Goal: Find specific page/section: Find specific page/section

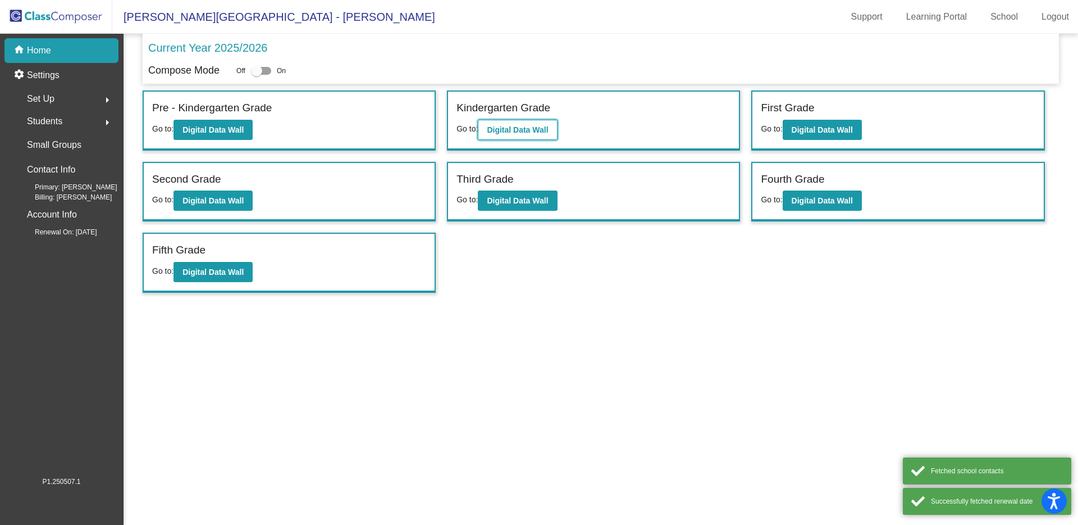
click at [542, 129] on b "Digital Data Wall" at bounding box center [517, 129] width 61 height 9
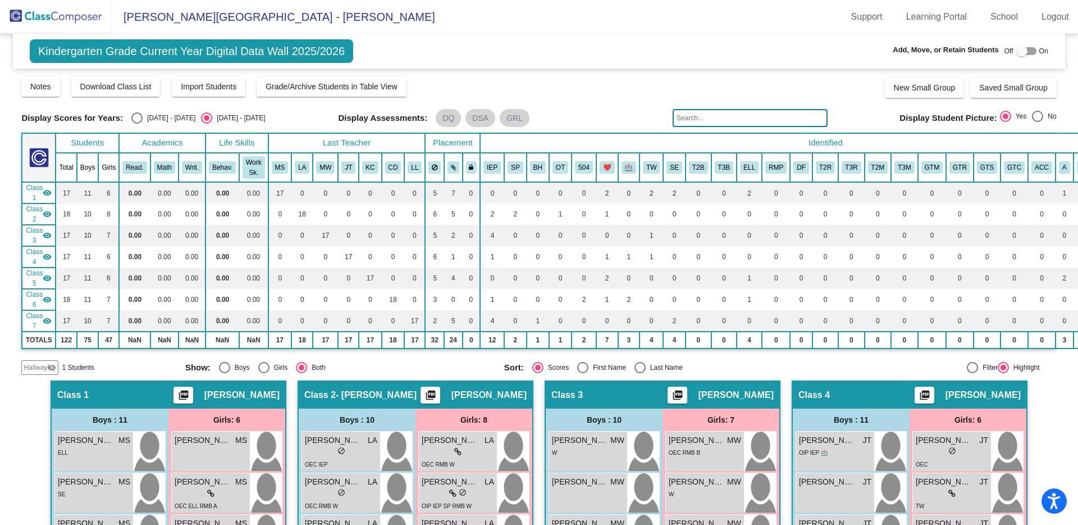
click at [749, 118] on input "text" at bounding box center [750, 118] width 155 height 18
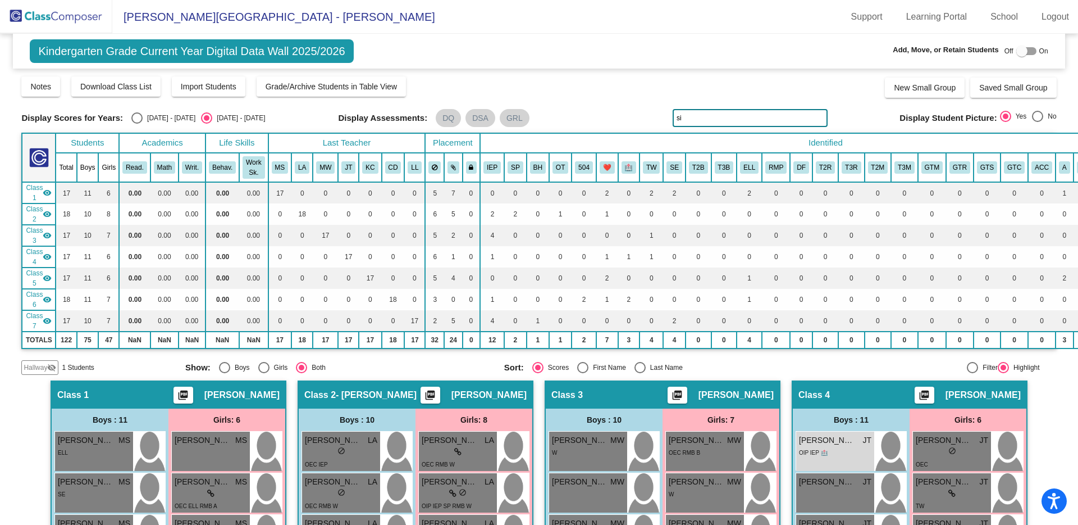
type input "s"
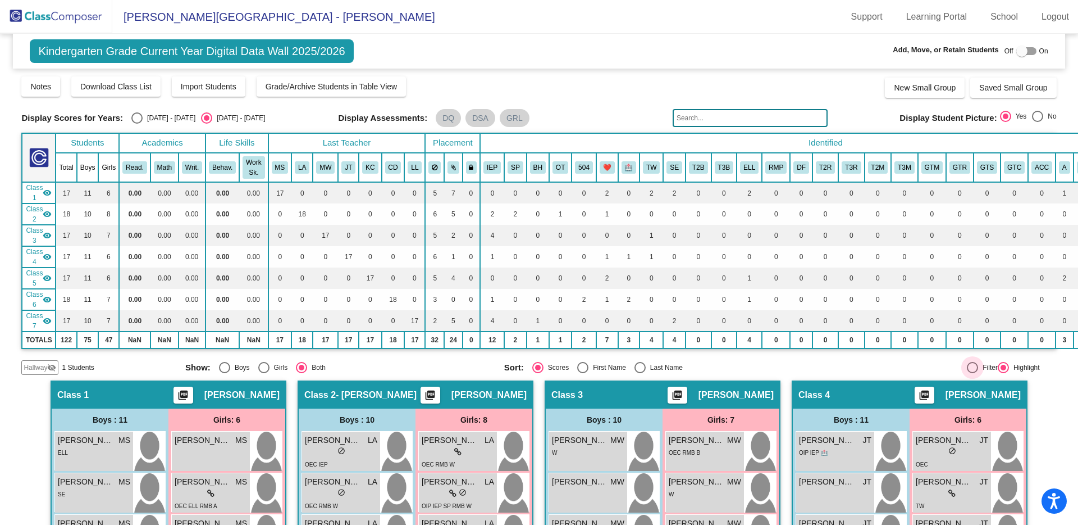
click at [967, 367] on div at bounding box center [972, 367] width 11 height 11
click at [972, 373] on input "Filter" at bounding box center [972, 373] width 1 height 1
radio input "true"
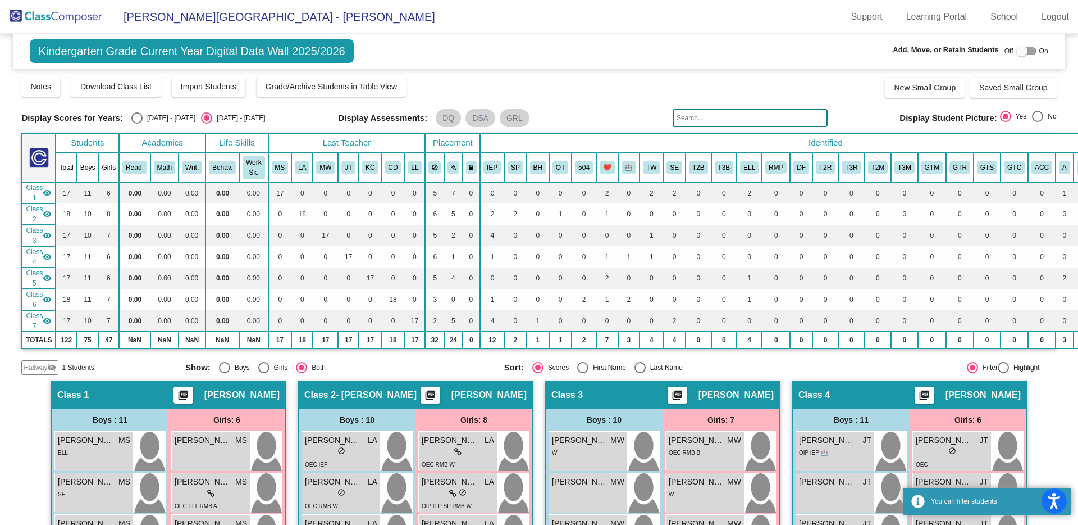
click at [709, 116] on input "text" at bounding box center [750, 118] width 155 height 18
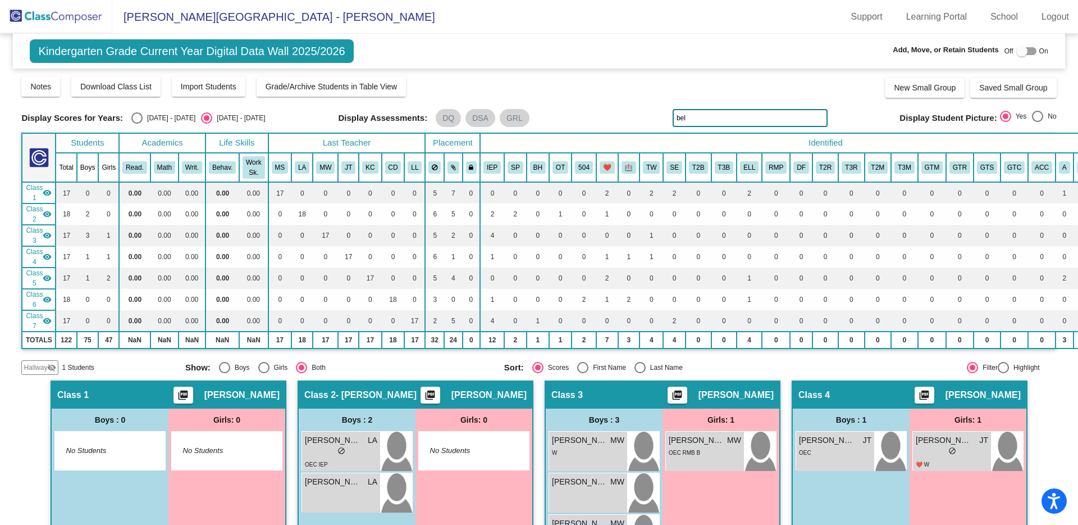
type input "bell"
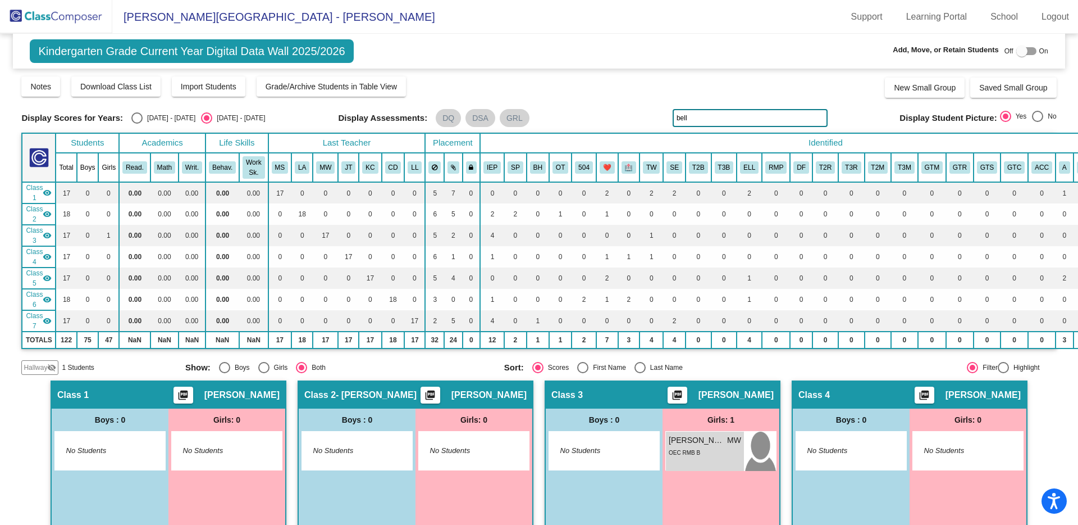
drag, startPoint x: 703, startPoint y: 118, endPoint x: 671, endPoint y: 117, distance: 32.6
click at [673, 117] on input "bell" at bounding box center [750, 118] width 155 height 18
